Goal: Communication & Community: Answer question/provide support

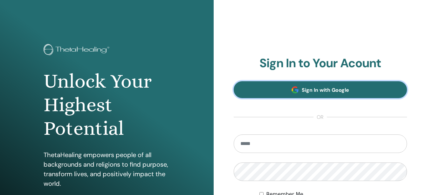
click at [325, 91] on span "Sign In with Google" at bounding box center [325, 89] width 47 height 7
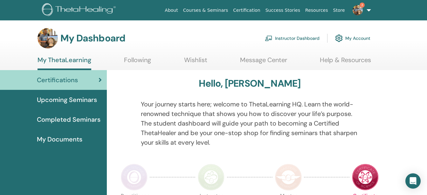
click at [356, 13] on img at bounding box center [357, 10] width 10 height 10
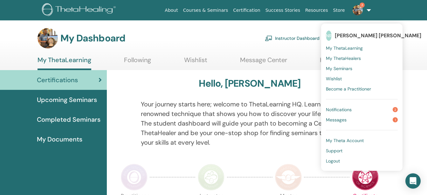
click at [343, 120] on span "Messages" at bounding box center [336, 120] width 21 height 6
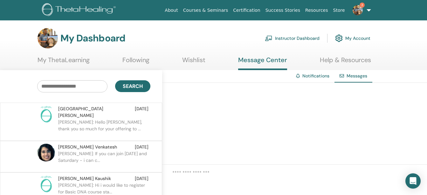
click at [98, 120] on p "[PERSON_NAME]: Hello [PERSON_NAME], thank you so much for your offering to ..." at bounding box center [104, 128] width 92 height 19
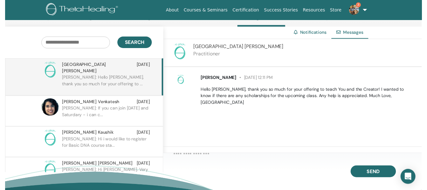
scroll to position [62, 0]
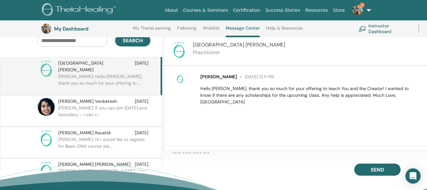
click at [255, 159] on textarea at bounding box center [299, 155] width 255 height 10
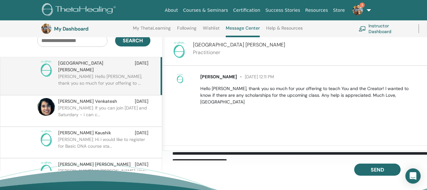
scroll to position [3, 0]
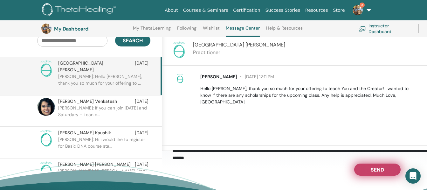
type textarea "**********"
click at [372, 171] on span "Send" at bounding box center [377, 168] width 13 height 4
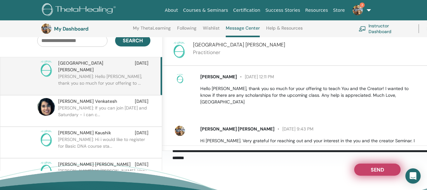
scroll to position [15, 0]
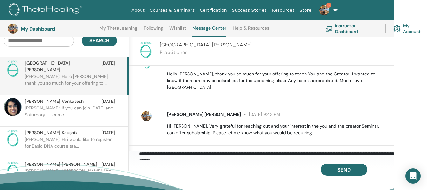
click at [328, 13] on img at bounding box center [324, 10] width 10 height 10
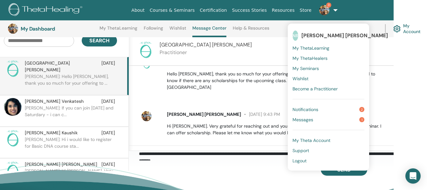
click at [318, 108] on span "Notifications" at bounding box center [305, 109] width 26 height 6
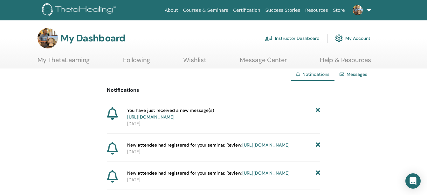
click at [367, 10] on link at bounding box center [360, 10] width 26 height 20
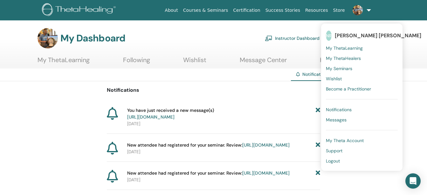
click at [345, 118] on span "Messages" at bounding box center [336, 120] width 21 height 6
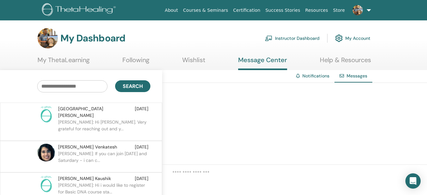
click at [115, 143] on div "Keerthana Venkatesh Aug 26" at bounding box center [103, 146] width 90 height 7
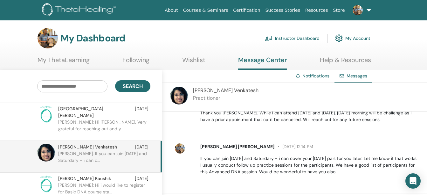
click at [87, 108] on div "Devon Burton Sep 04" at bounding box center [103, 111] width 90 height 13
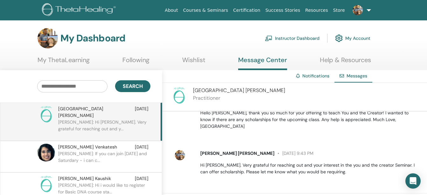
scroll to position [15, 0]
